Goal: Check status: Check status

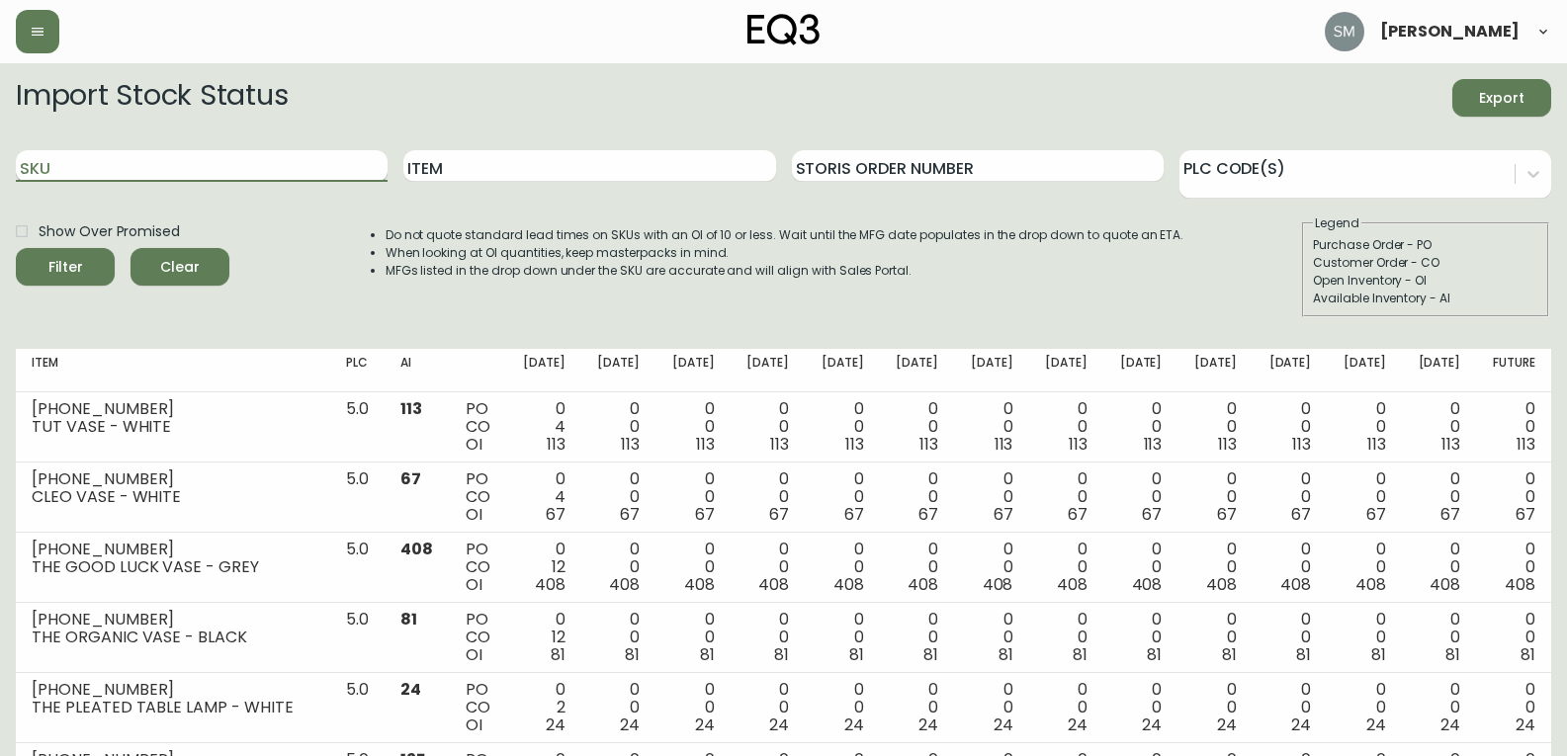
click at [242, 158] on input "SKU" at bounding box center [202, 166] width 372 height 32
click at [16, 248] on button "Filter" at bounding box center [65, 267] width 99 height 38
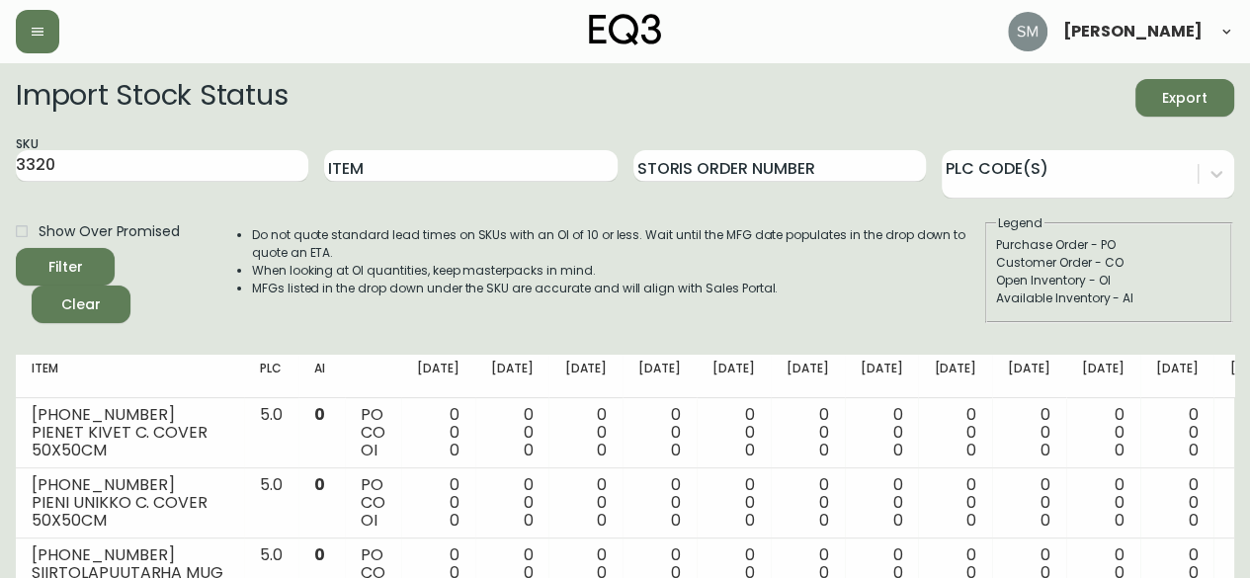
click at [1180, 94] on span "Export" at bounding box center [1184, 98] width 67 height 25
click at [172, 161] on input "3320" at bounding box center [162, 166] width 293 height 32
type input "[PHONE_NUMBER]"
click at [16, 248] on button "Filter" at bounding box center [65, 267] width 99 height 38
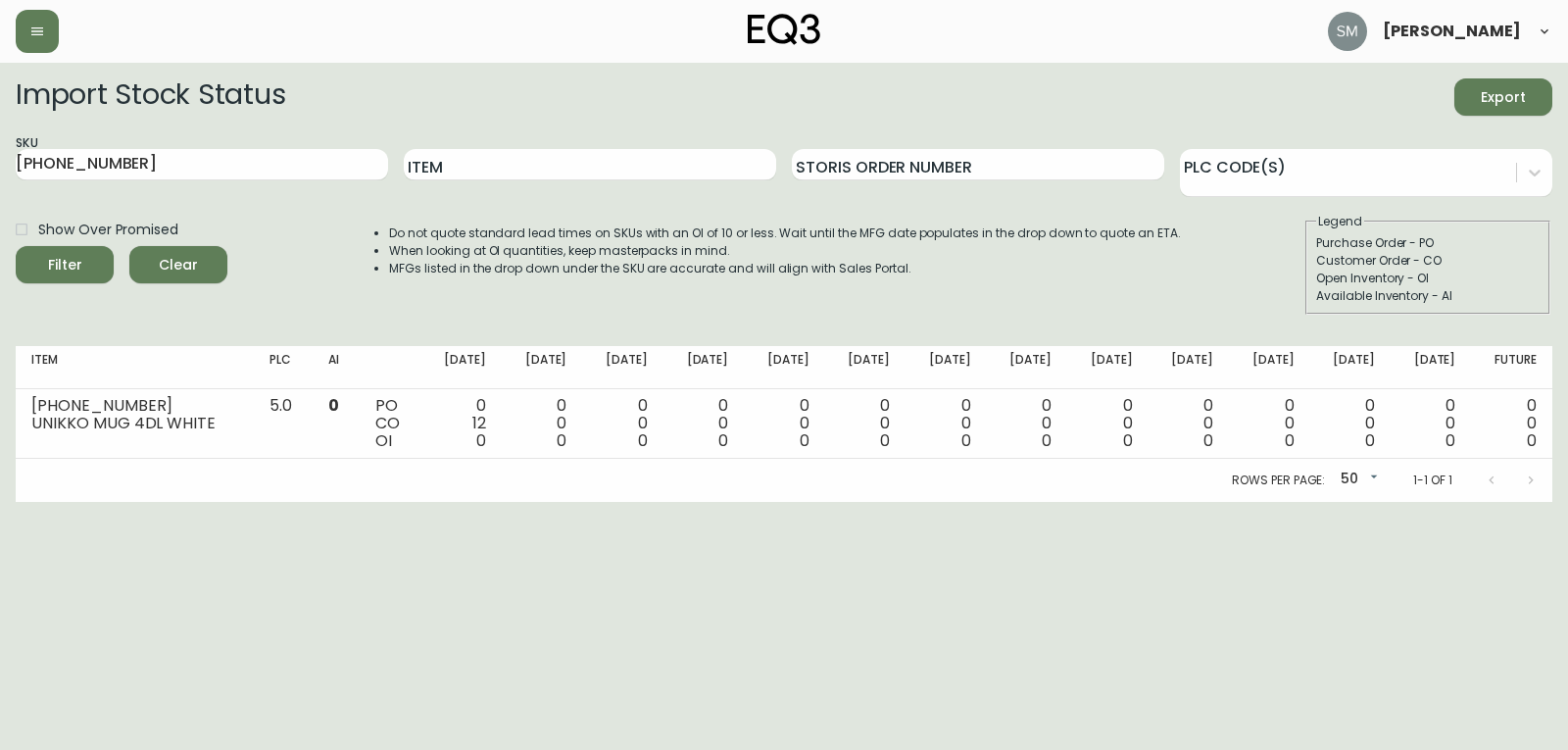
click at [823, 502] on html "[PERSON_NAME] Import Stock Status Export SKU [PHONE_NUMBER] Item Storis Order N…" at bounding box center [784, 251] width 1568 height 502
